Goal: Task Accomplishment & Management: Manage account settings

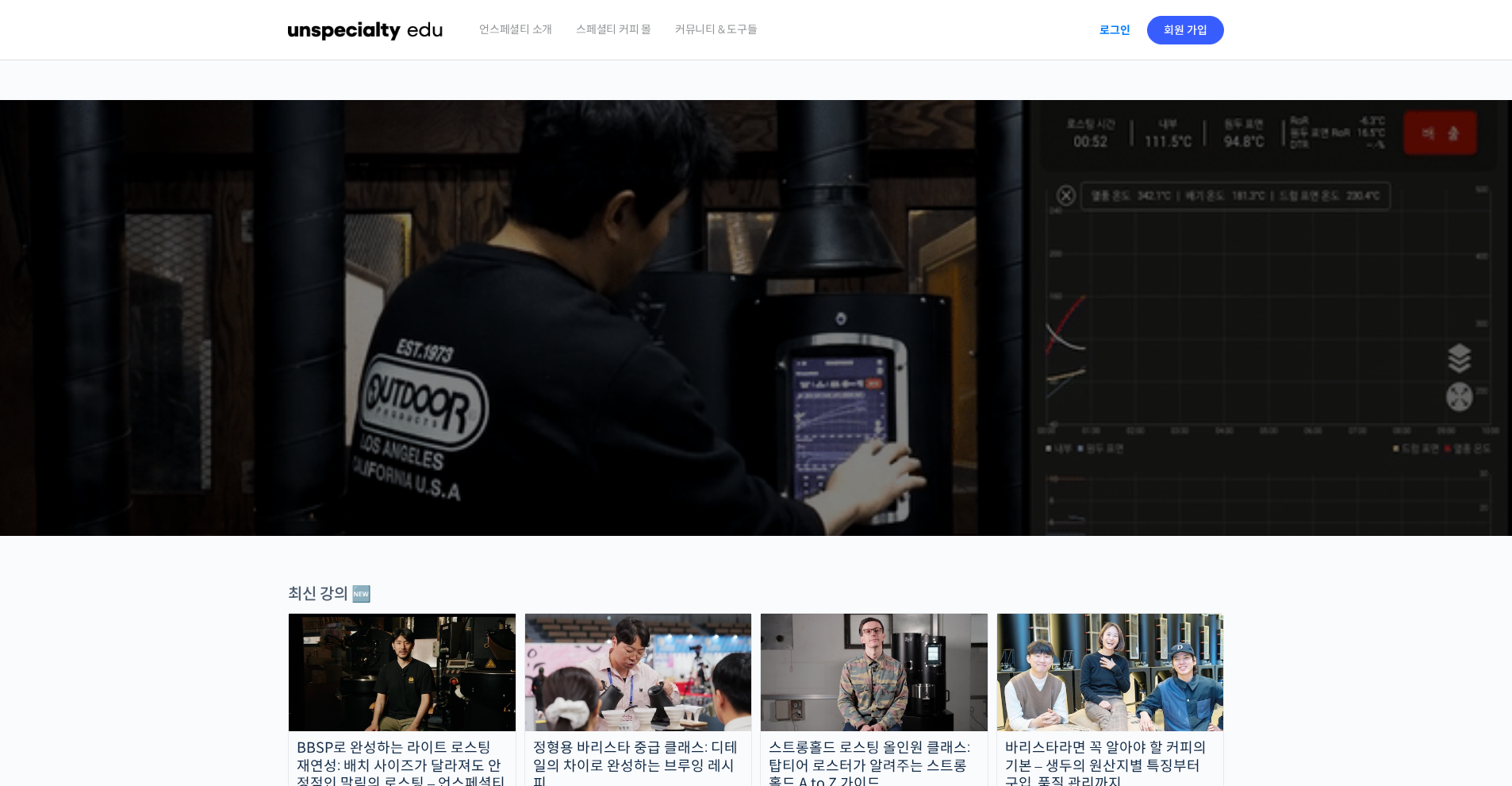
click at [1126, 32] on link "로그인" at bounding box center [1115, 30] width 50 height 36
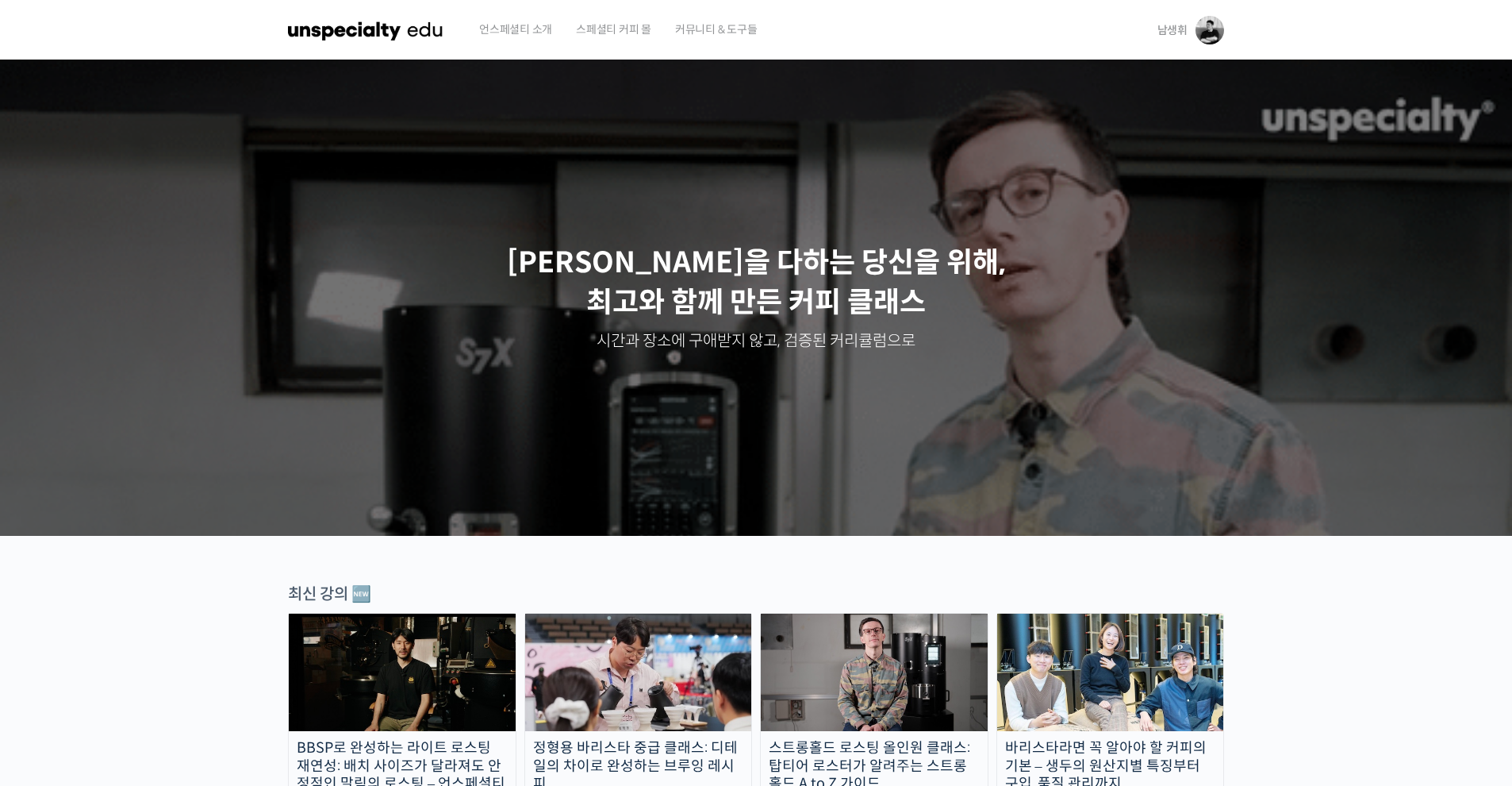
click at [1207, 33] on img at bounding box center [1209, 30] width 29 height 29
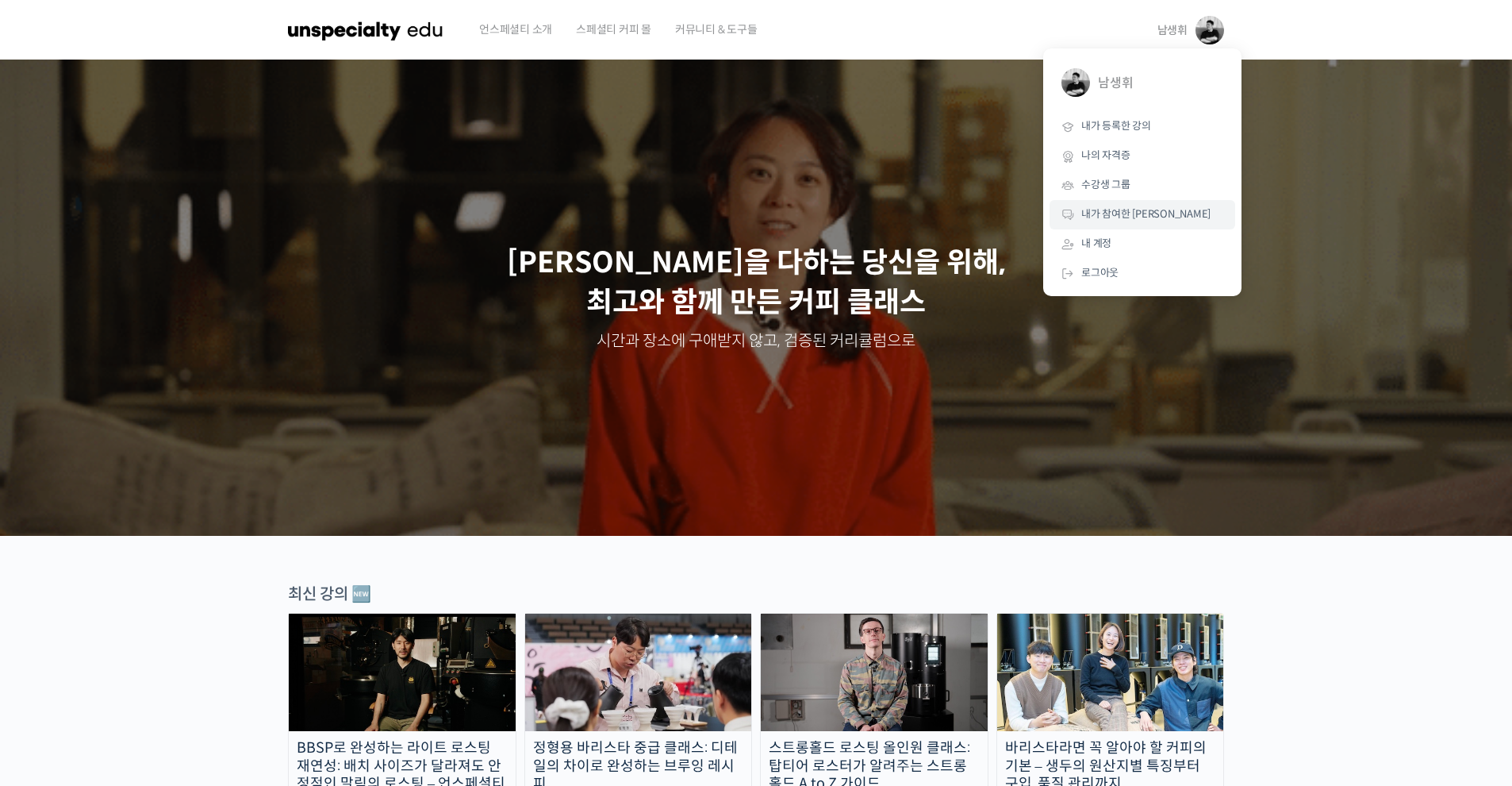
click at [1091, 214] on span "내가 참여한 [PERSON_NAME]" at bounding box center [1146, 214] width 129 height 14
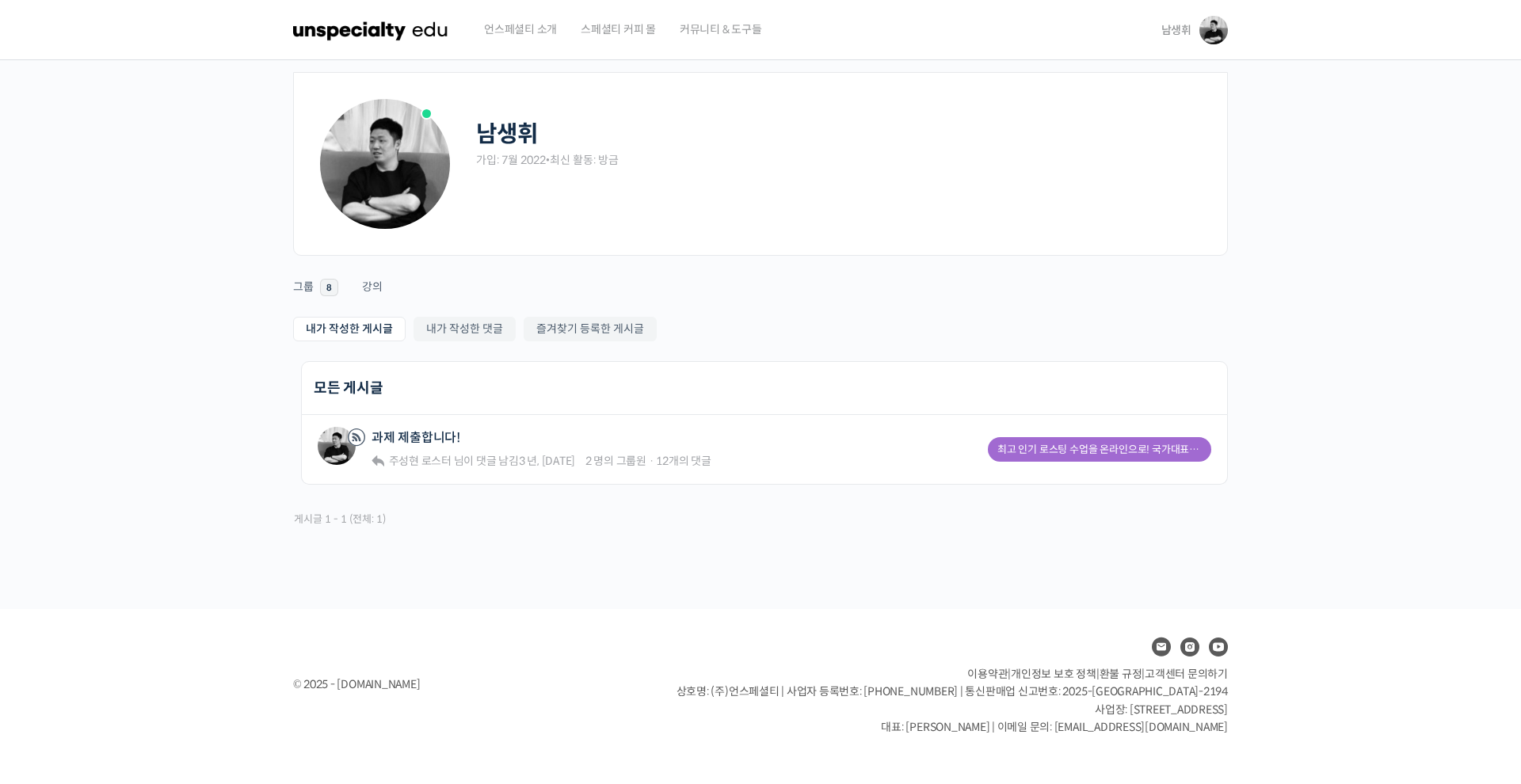
click at [600, 34] on span "스페셜티 커피 몰" at bounding box center [618, 29] width 76 height 60
click at [1223, 28] on img at bounding box center [1213, 30] width 29 height 29
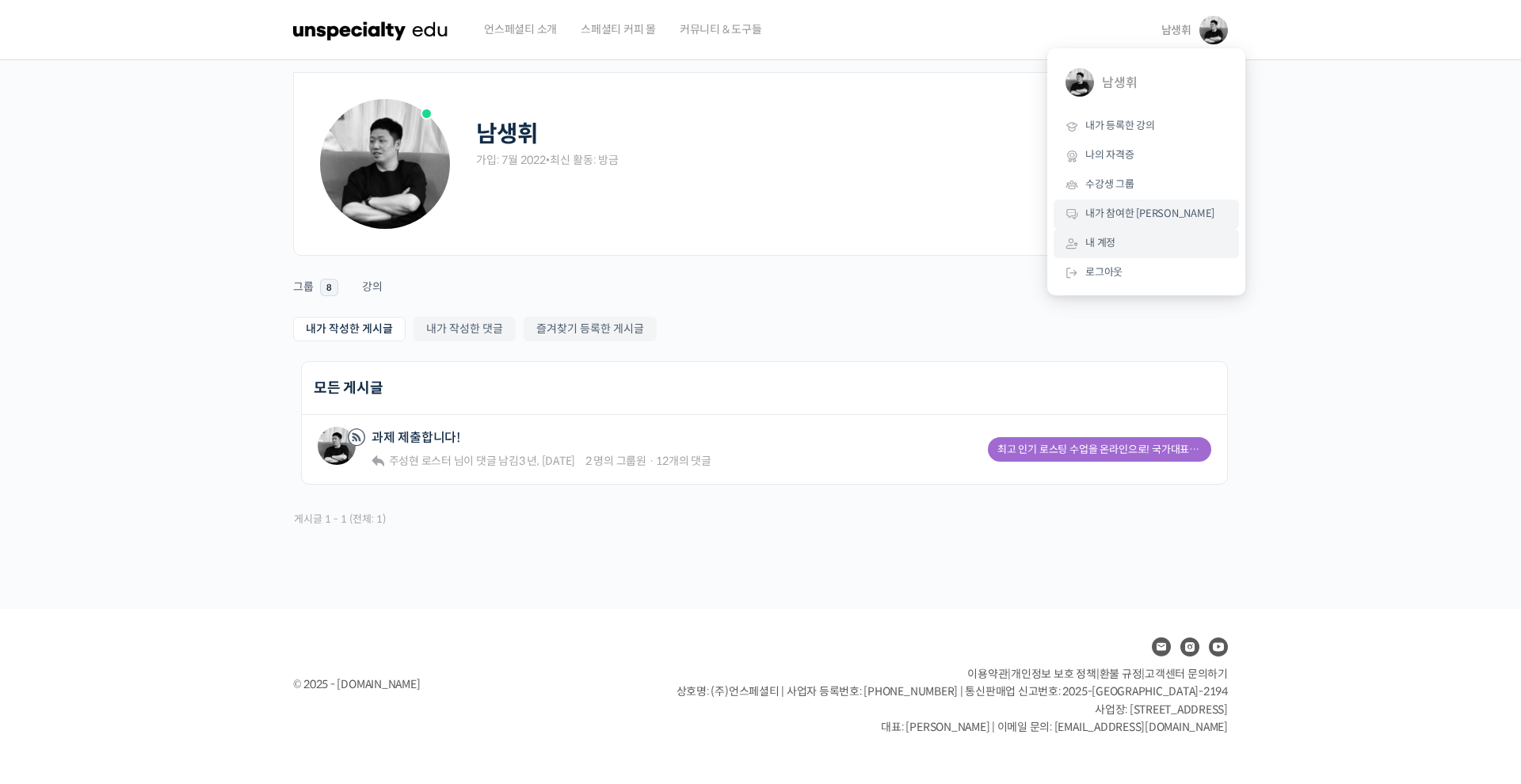
click at [1144, 247] on link "내 계정" at bounding box center [1145, 244] width 186 height 30
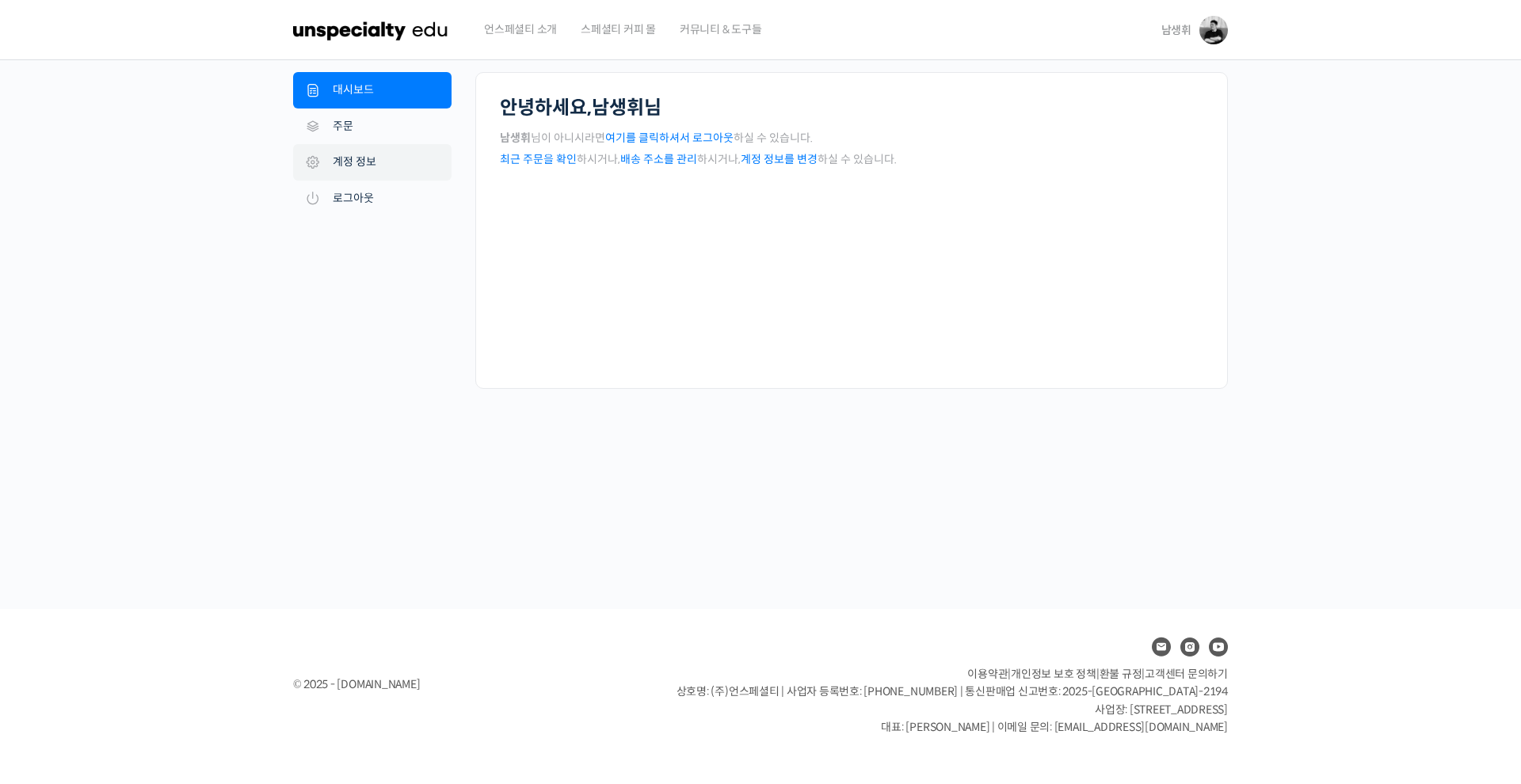
click at [394, 164] on link "계정 정보" at bounding box center [373, 161] width 159 height 36
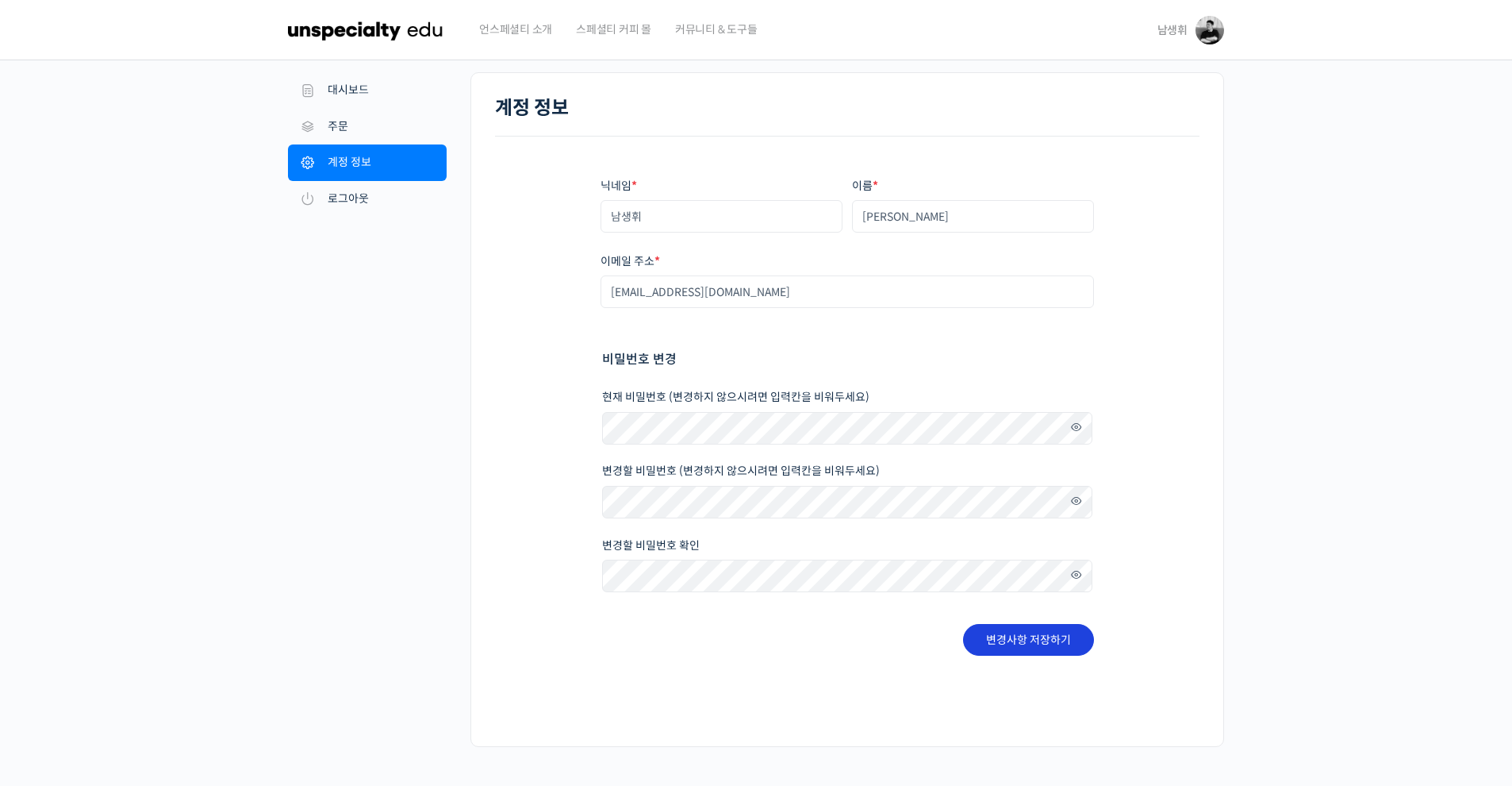
click at [1043, 643] on button "변경사항 저장하기" at bounding box center [1029, 640] width 131 height 31
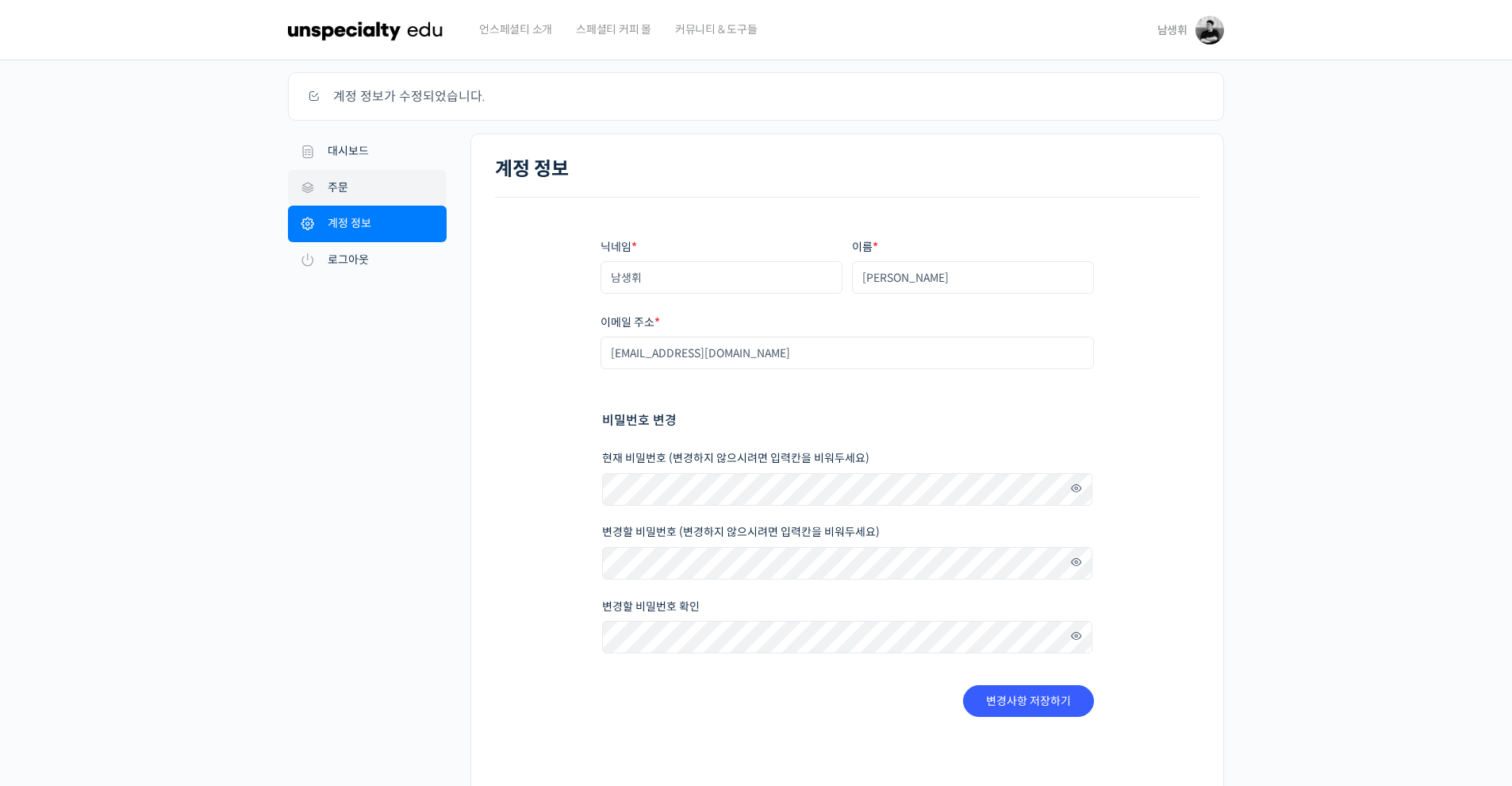
click at [387, 202] on link "주문" at bounding box center [368, 188] width 159 height 36
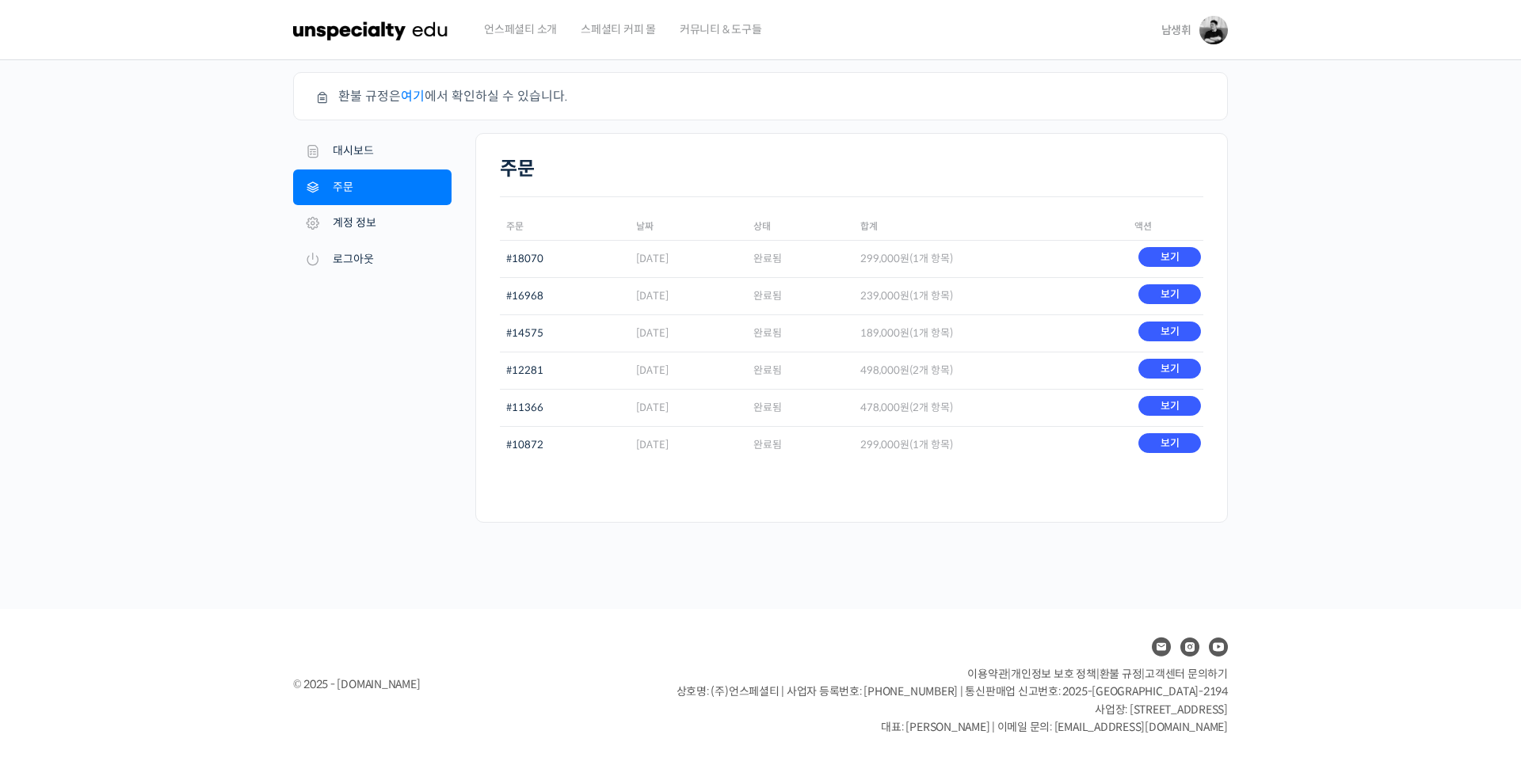
click at [517, 34] on span "언스페셜티 소개" at bounding box center [520, 29] width 73 height 60
click at [438, 30] on img at bounding box center [371, 30] width 155 height 47
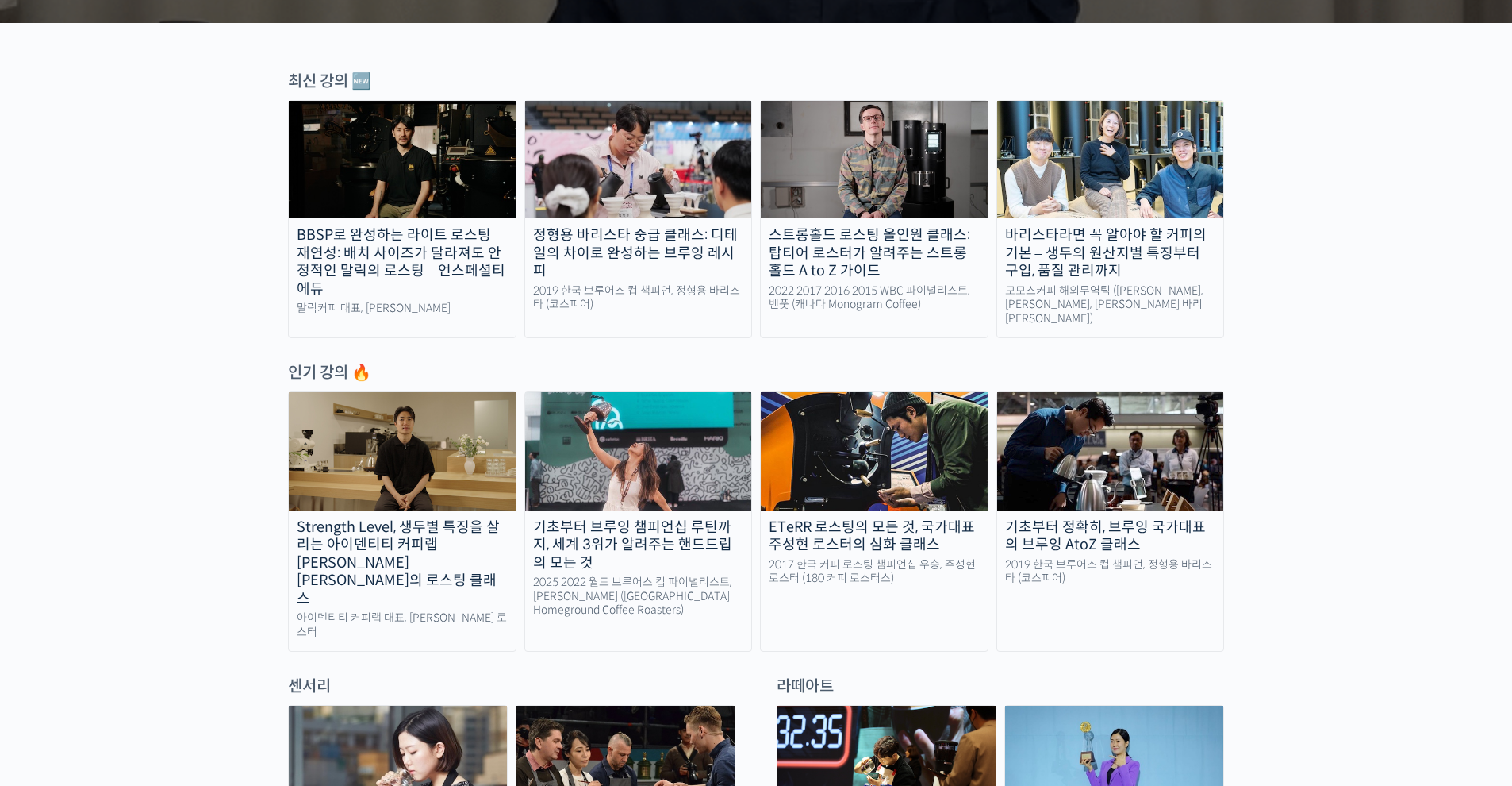
scroll to position [242, 0]
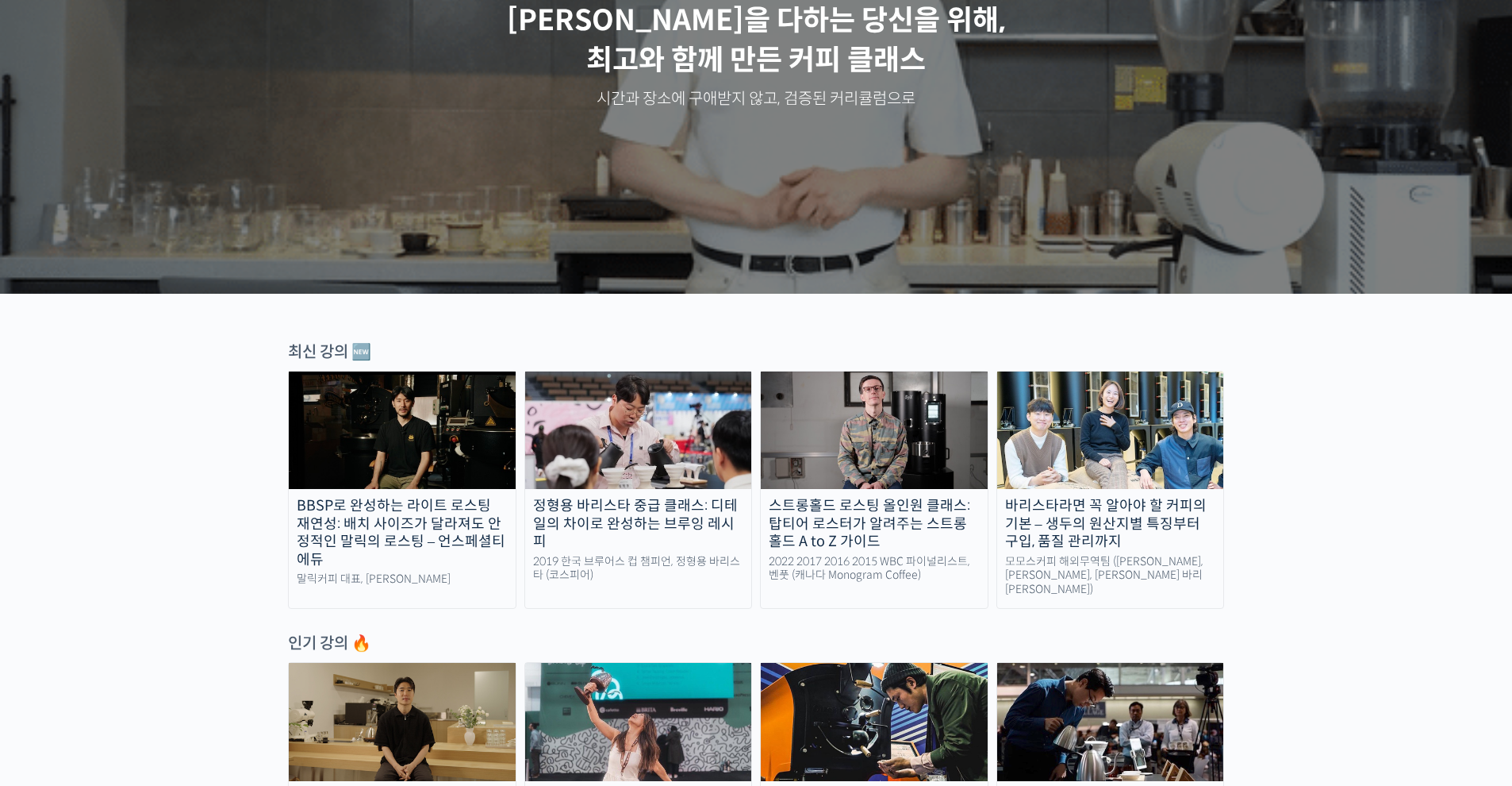
click at [443, 513] on div "BBSP로 완성하는 라이트 로스팅 재연성: 배치 사이즈가 달라져도 안정적인 말릭의 로스팅 – 언스페셜티 에듀" at bounding box center [401, 532] width 226 height 71
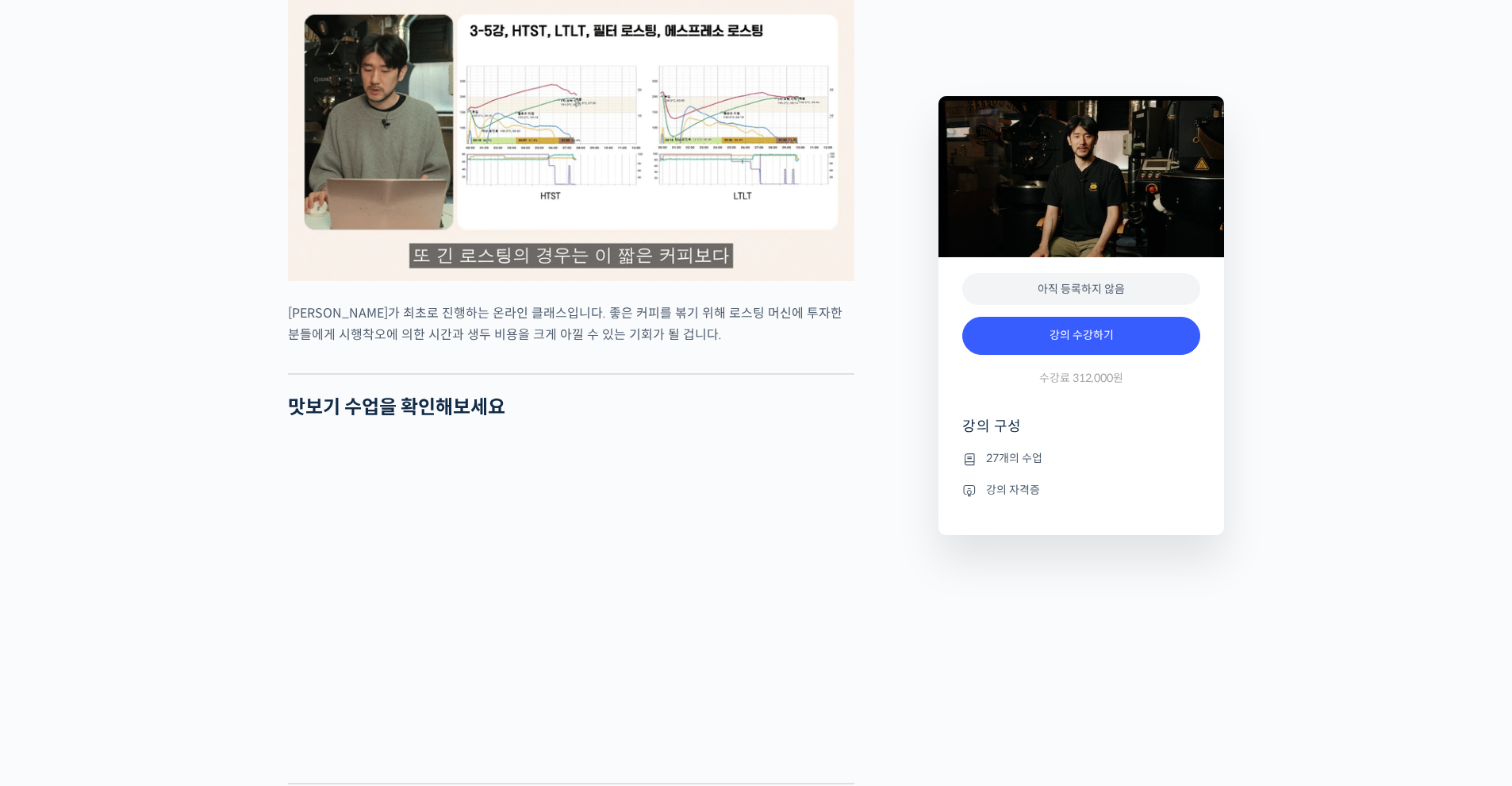
scroll to position [5152, 0]
